Goal: Task Accomplishment & Management: Use online tool/utility

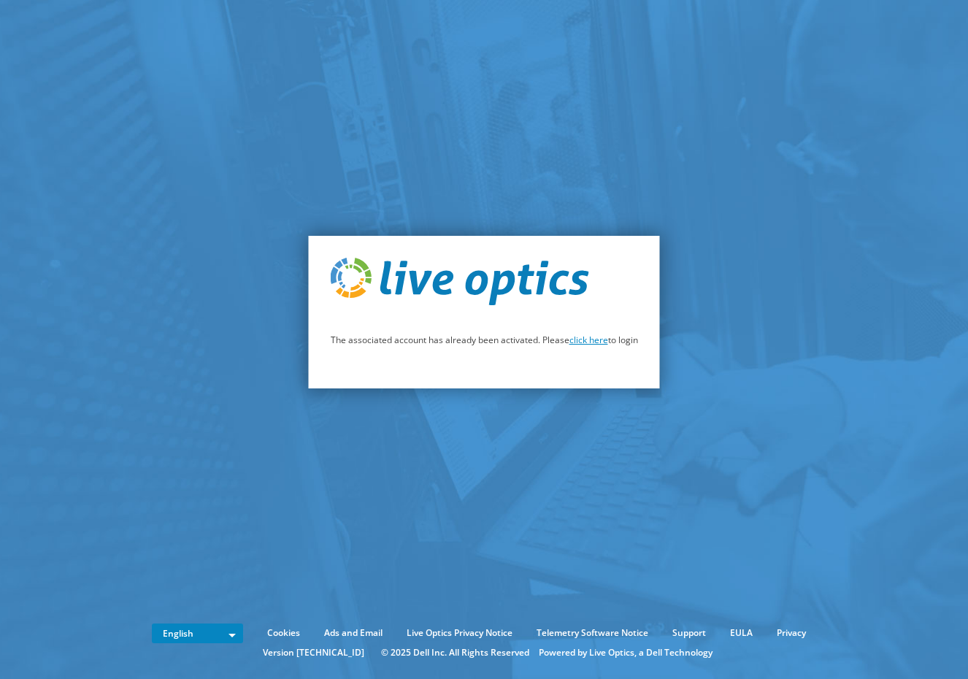
click at [591, 343] on link "click here" at bounding box center [588, 340] width 39 height 12
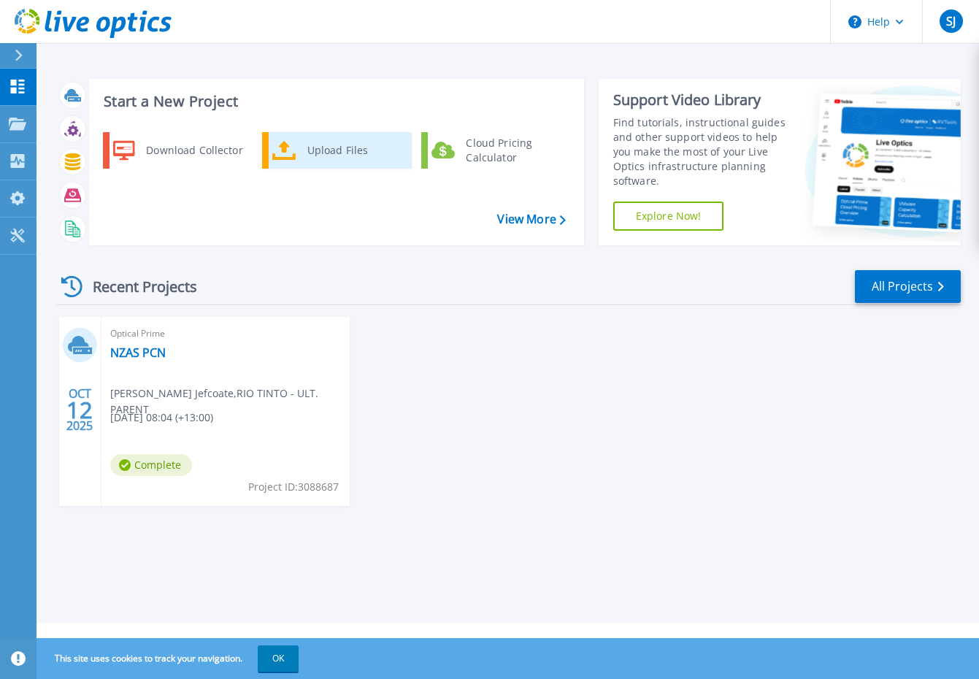
click at [329, 147] on div "Upload Files" at bounding box center [354, 150] width 108 height 29
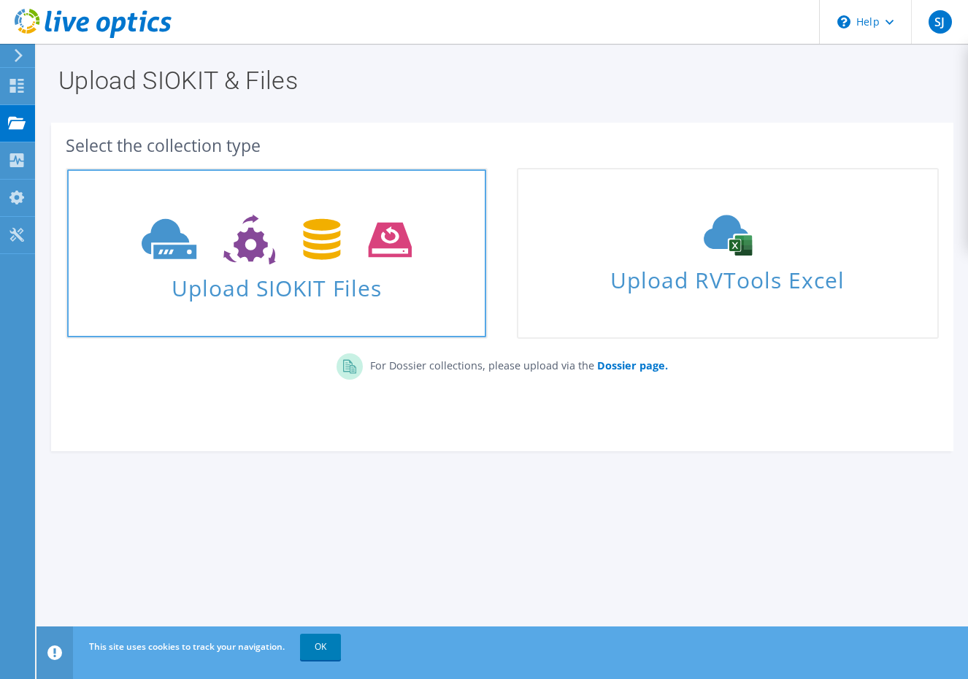
click at [283, 282] on span "Upload SIOKIT Files" at bounding box center [276, 283] width 419 height 31
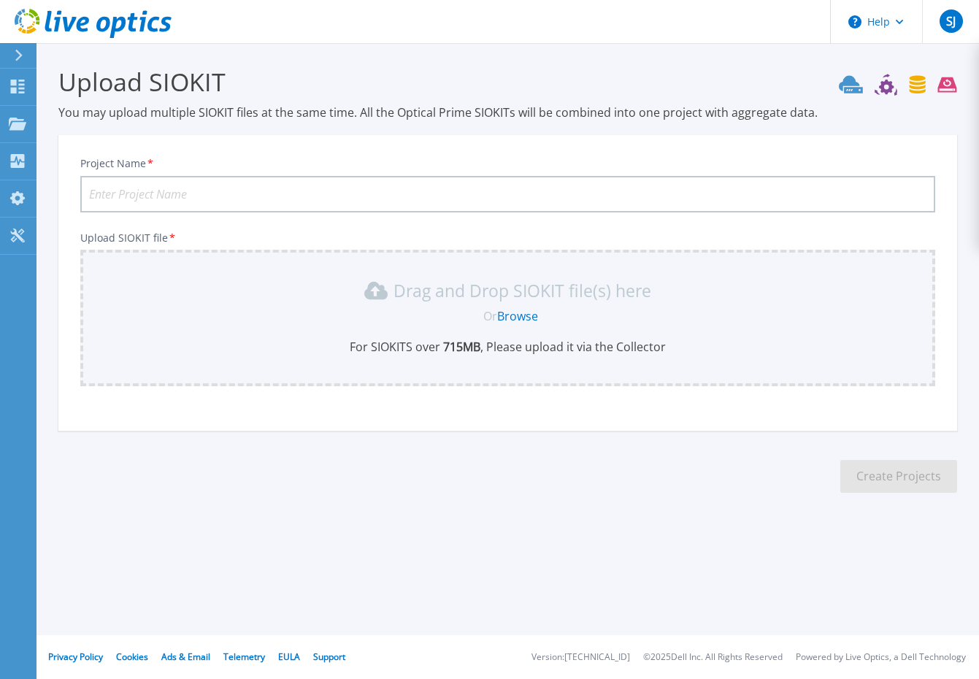
click at [170, 191] on input "Project Name *" at bounding box center [507, 194] width 855 height 36
type input "Monday NZAS PCN"
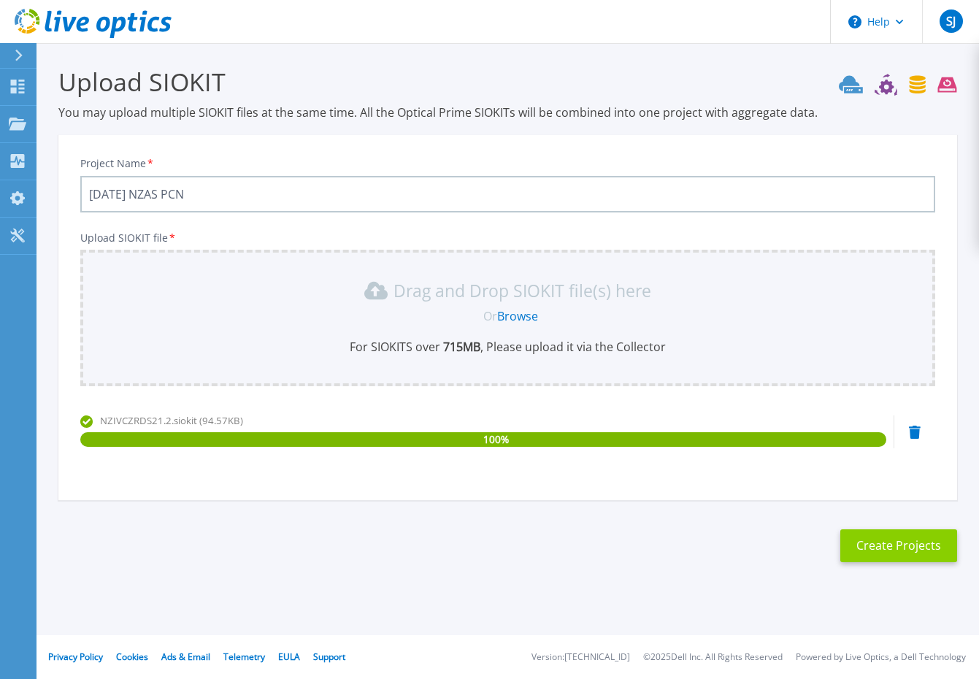
click at [891, 550] on button "Create Projects" at bounding box center [898, 545] width 117 height 33
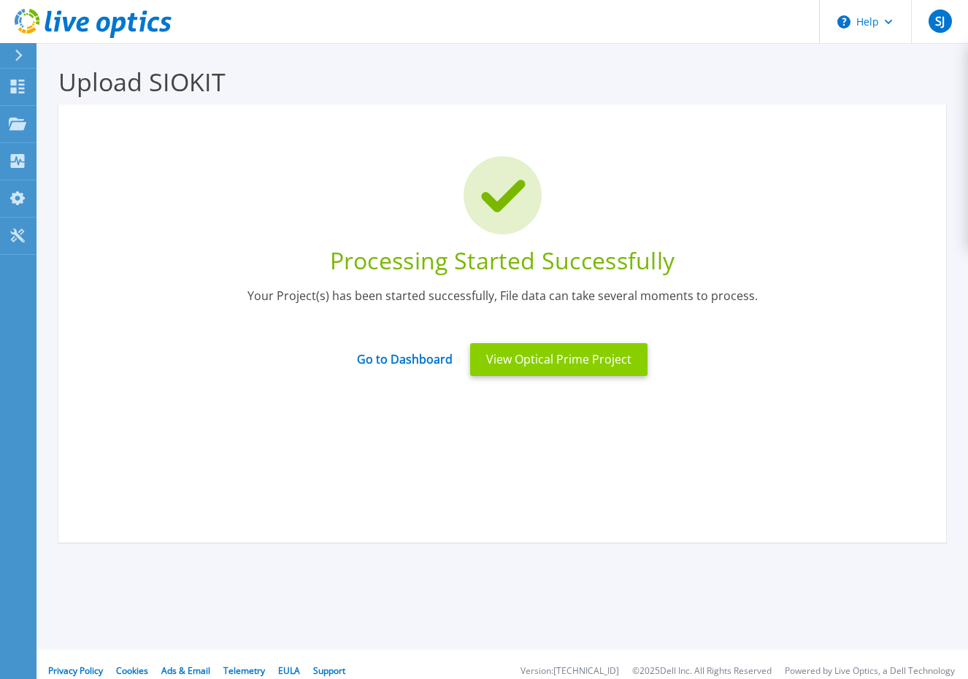
click at [624, 358] on button "View Optical Prime Project" at bounding box center [558, 359] width 177 height 33
click at [535, 366] on button "View Optical Prime Project" at bounding box center [558, 359] width 177 height 33
